Goal: Find specific page/section: Find specific page/section

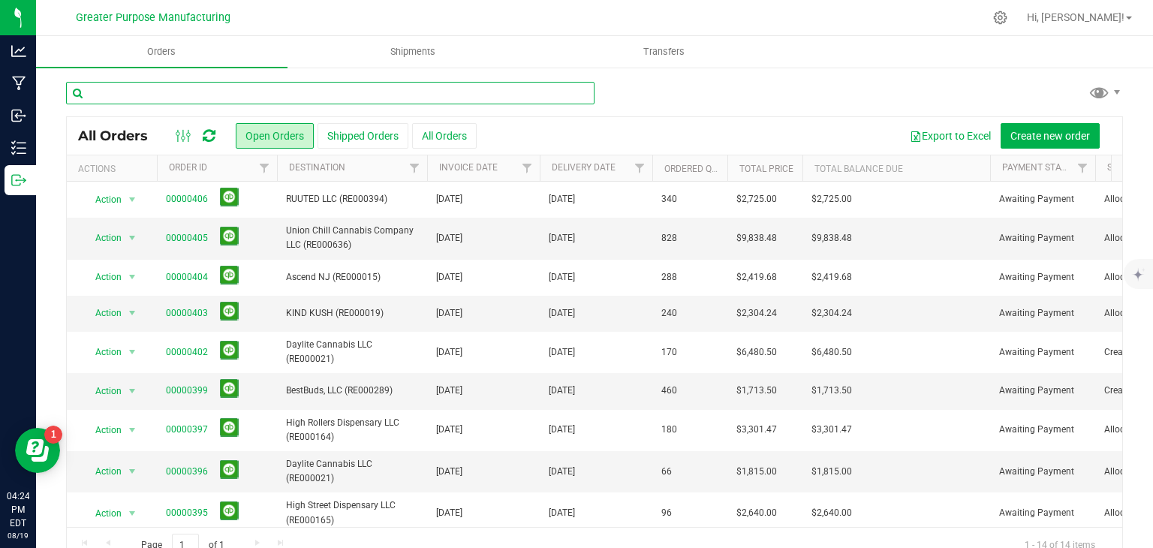
click at [165, 103] on input "text" at bounding box center [330, 93] width 528 height 23
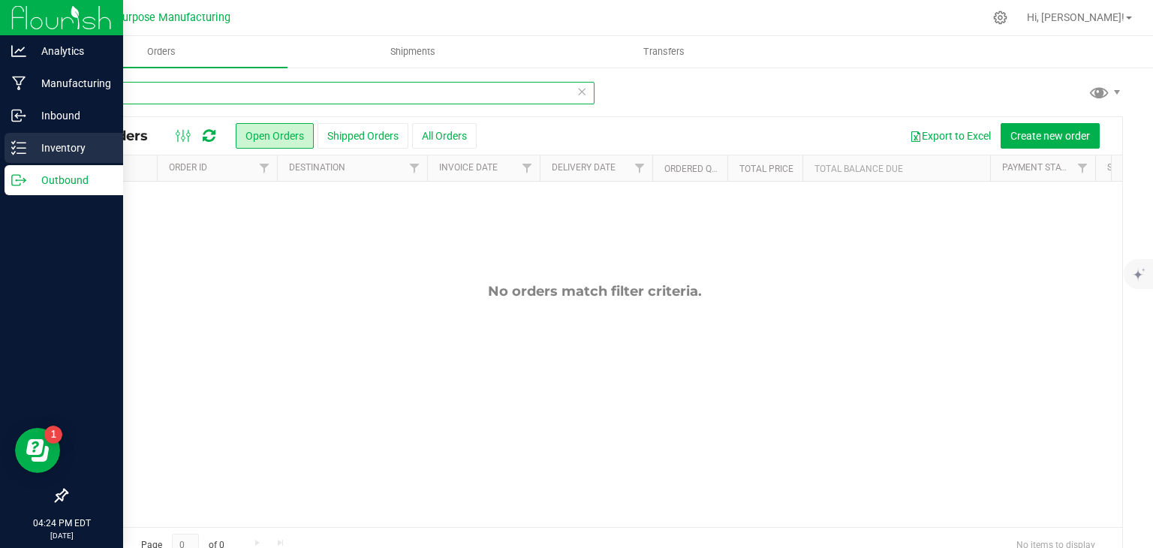
type input "snow"
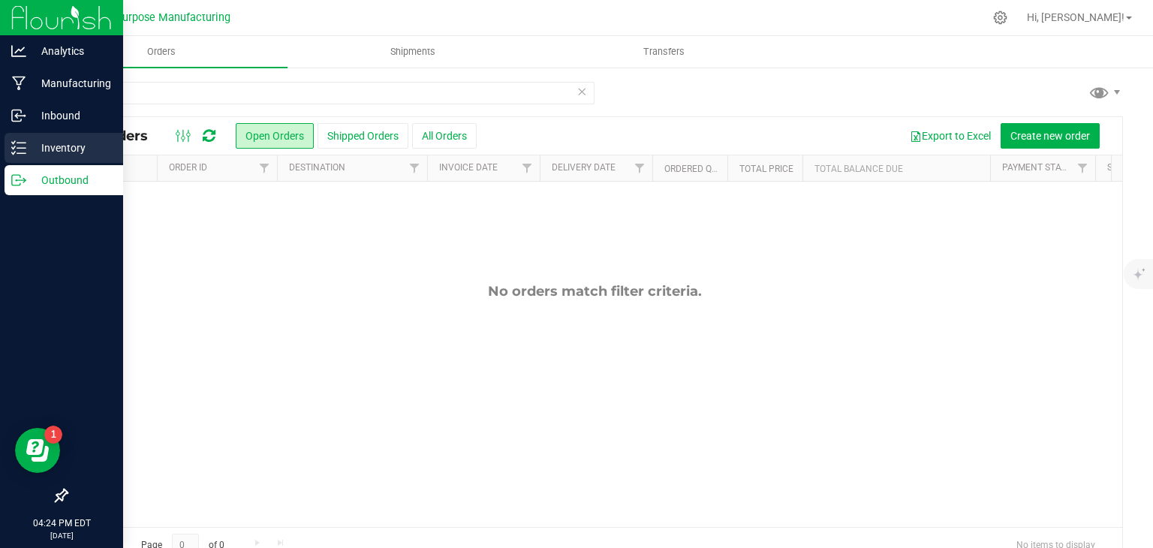
click at [47, 148] on p "Inventory" at bounding box center [71, 148] width 90 height 18
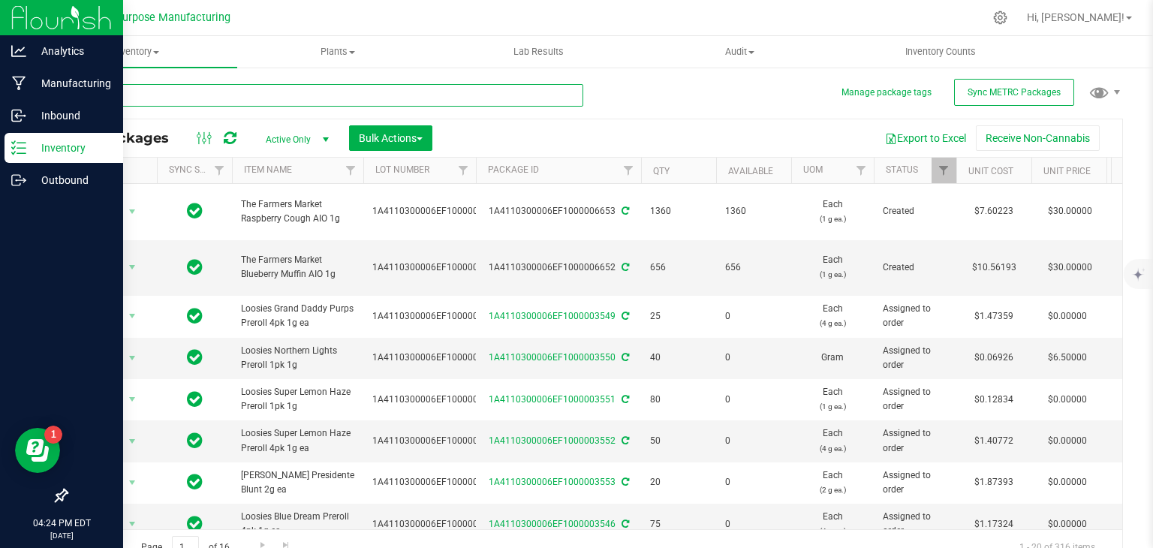
click at [158, 93] on input "text" at bounding box center [324, 95] width 517 height 23
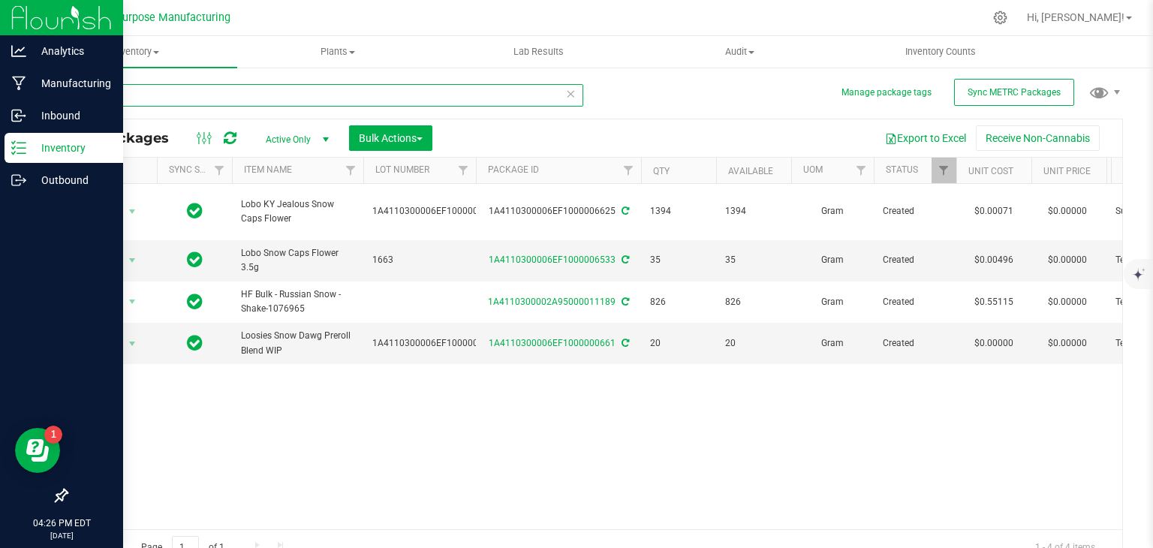
type input "snow"
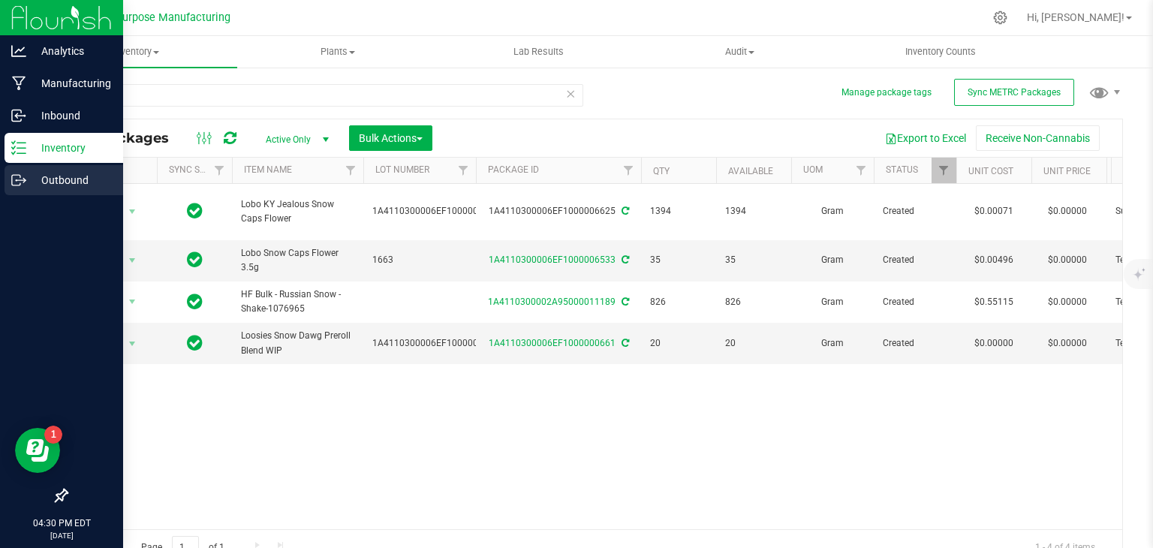
click at [53, 179] on p "Outbound" at bounding box center [71, 180] width 90 height 18
